Goal: Transaction & Acquisition: Download file/media

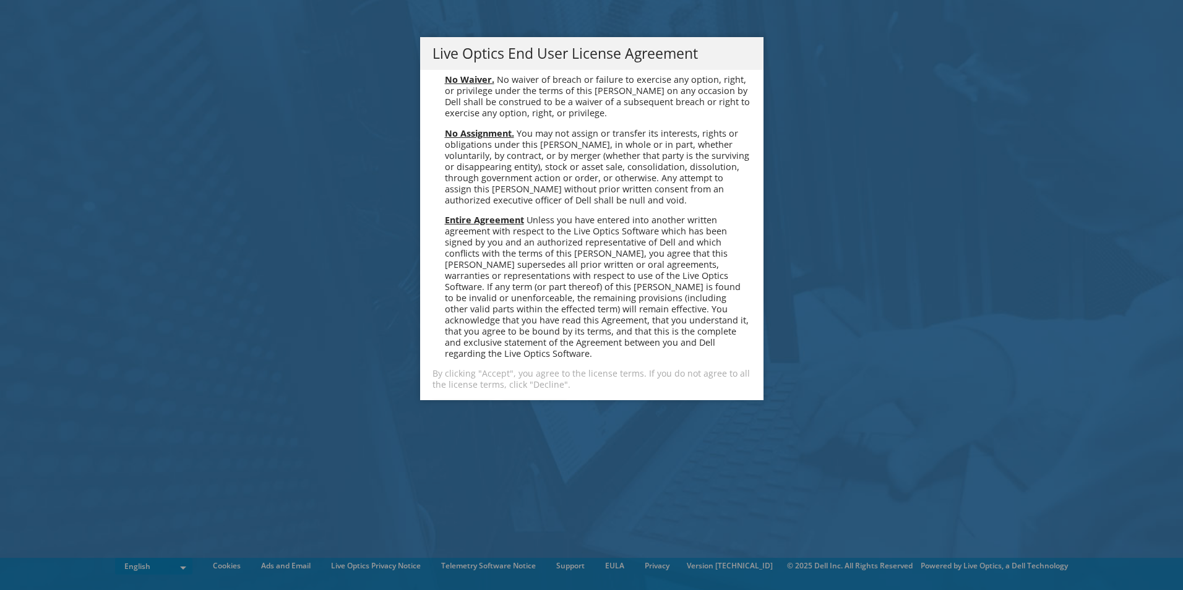
scroll to position [4679, 0]
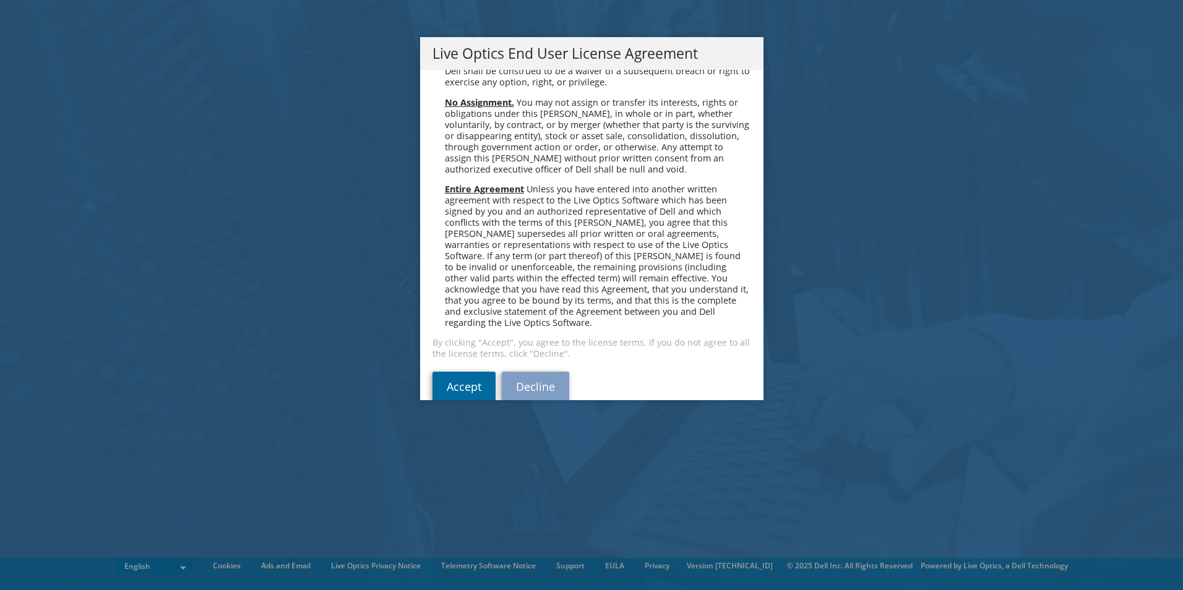
click at [466, 372] on link "Accept" at bounding box center [463, 387] width 63 height 30
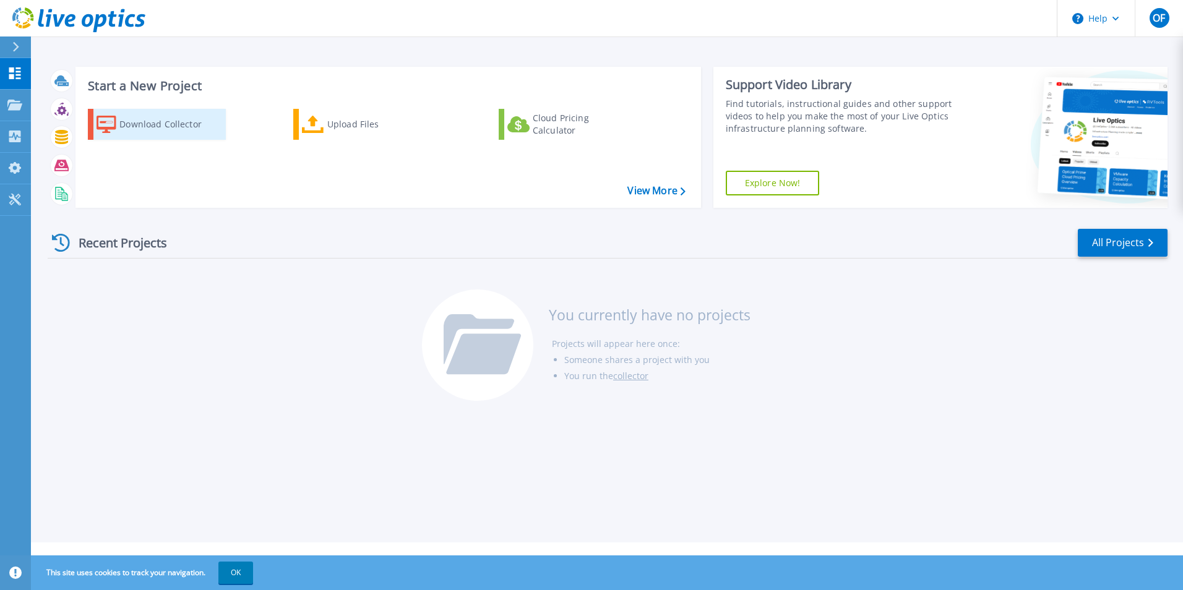
click at [175, 126] on div "Download Collector" at bounding box center [168, 124] width 99 height 25
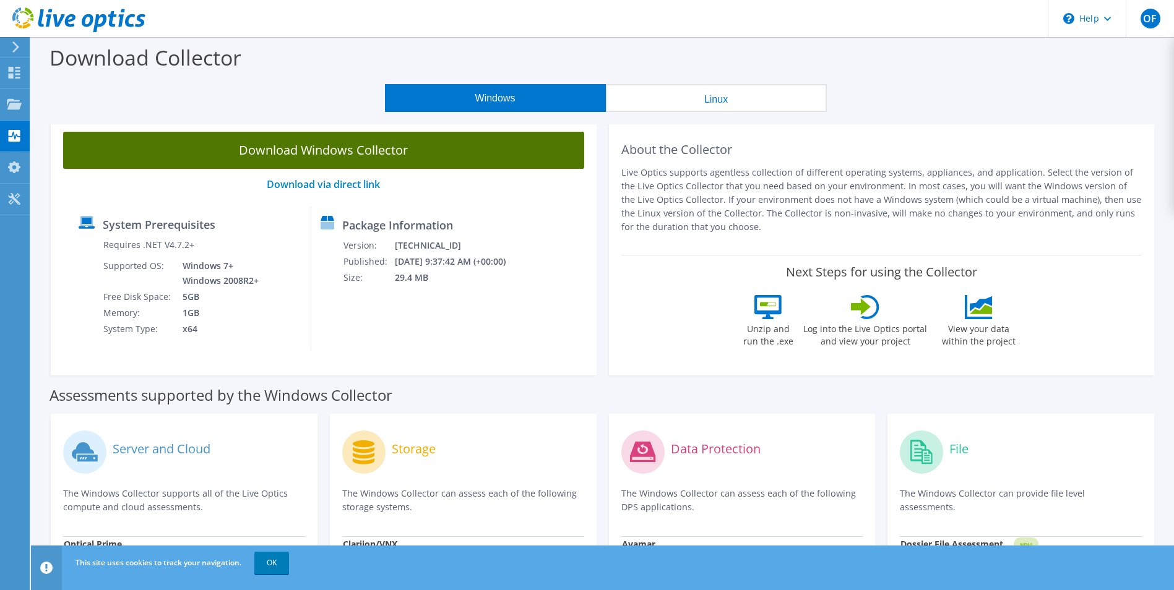
click at [310, 154] on link "Download Windows Collector" at bounding box center [323, 150] width 521 height 37
